Goal: Information Seeking & Learning: Learn about a topic

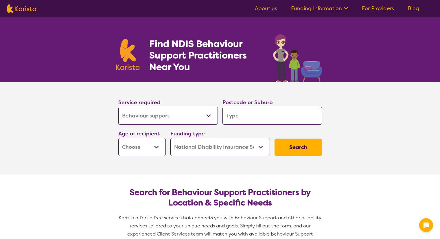
select select "Behaviour support"
select select "NDIS"
select select "Behaviour support"
select select "NDIS"
select select "Behaviour support"
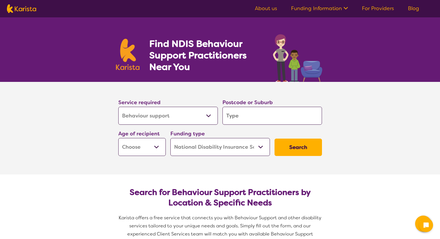
select select "NDIS"
select select "Behaviour support"
select select "NDIS"
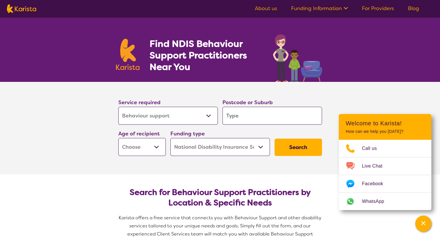
click at [157, 148] on select "Early Childhood - 0 to 9 Child - 10 to 11 Adolescent - 12 to 17 Adult - 18 to 6…" at bounding box center [141, 147] width 47 height 18
select select "EC"
click at [118, 138] on select "Early Childhood - 0 to 9 Child - 10 to 11 Adolescent - 12 to 17 Adult - 18 to 6…" at bounding box center [141, 147] width 47 height 18
select select "EC"
click at [262, 146] on select "Home Care Package (HCP) National Disability Insurance Scheme (NDIS) I don't know" at bounding box center [220, 147] width 100 height 18
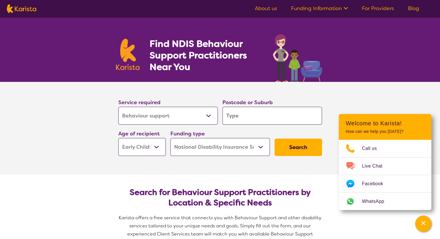
select select "i-don-t-know"
click at [170, 138] on select "Home Care Package (HCP) National Disability Insurance Scheme (NDIS) I don't know" at bounding box center [220, 147] width 100 height 18
select select "i-don-t-know"
click at [300, 150] on button "Search" at bounding box center [298, 147] width 47 height 17
click at [250, 113] on input "search" at bounding box center [273, 116] width 100 height 18
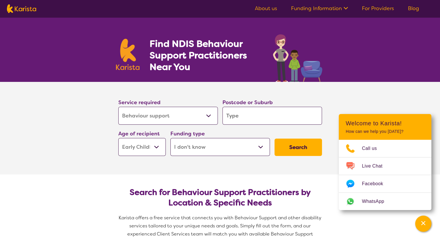
type input "2"
select select "NDIS"
type input "2"
select select "NDIS"
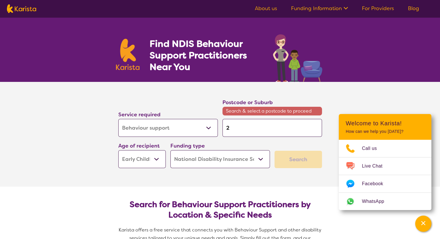
type input "21"
type input "215"
type input "2152"
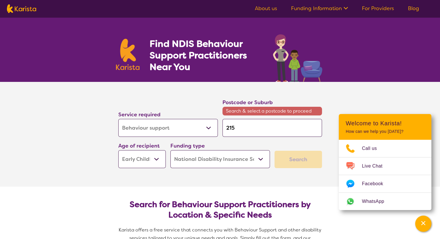
type input "2152"
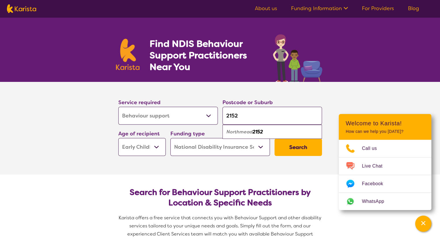
type input "2152"
click at [302, 149] on button "Search" at bounding box center [298, 147] width 47 height 17
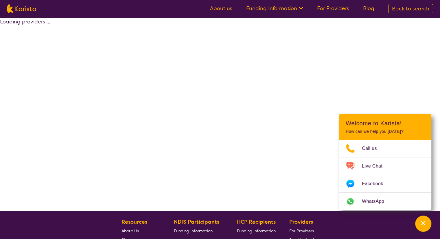
select select "by_score"
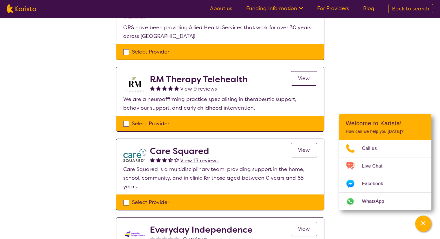
scroll to position [87, 0]
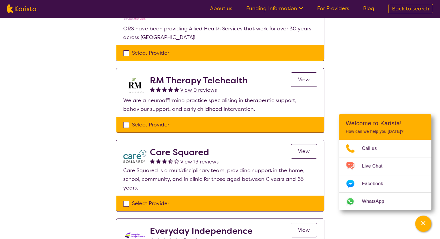
click at [304, 153] on span "View" at bounding box center [304, 151] width 12 height 7
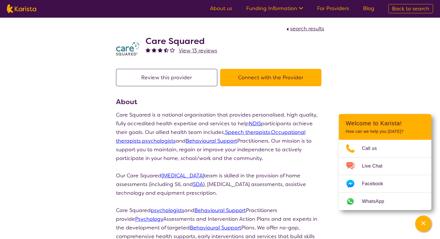
select select "by_score"
